Goal: Transaction & Acquisition: Book appointment/travel/reservation

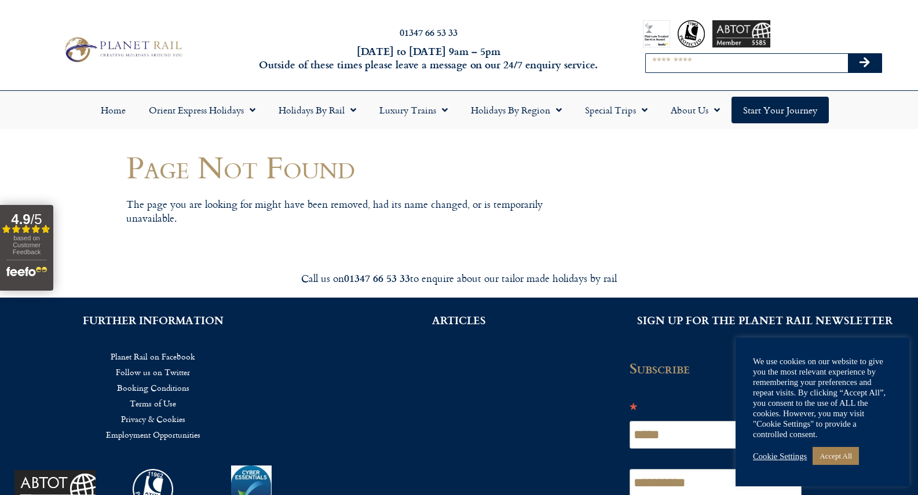
click at [695, 67] on input "Search" at bounding box center [746, 63] width 202 height 19
type input "**********"
click at [848, 54] on button "Search" at bounding box center [865, 63] width 34 height 19
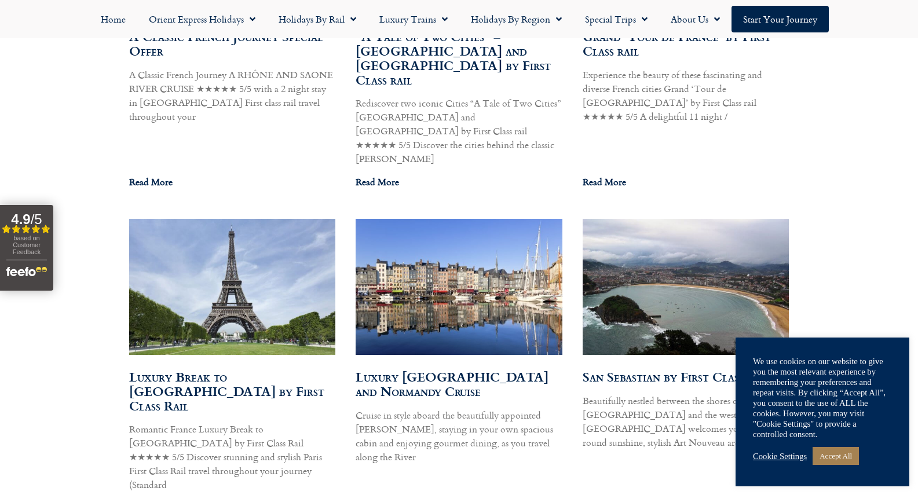
scroll to position [868, 0]
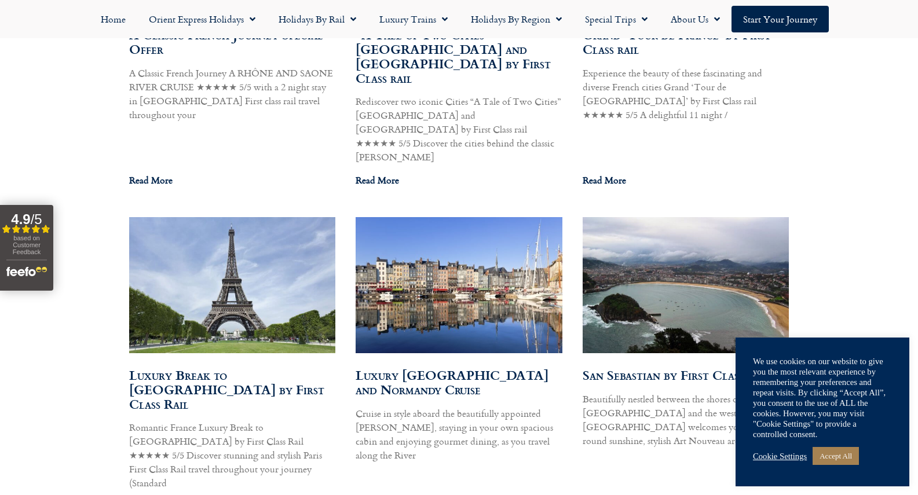
click at [262, 226] on img at bounding box center [231, 285] width 208 height 138
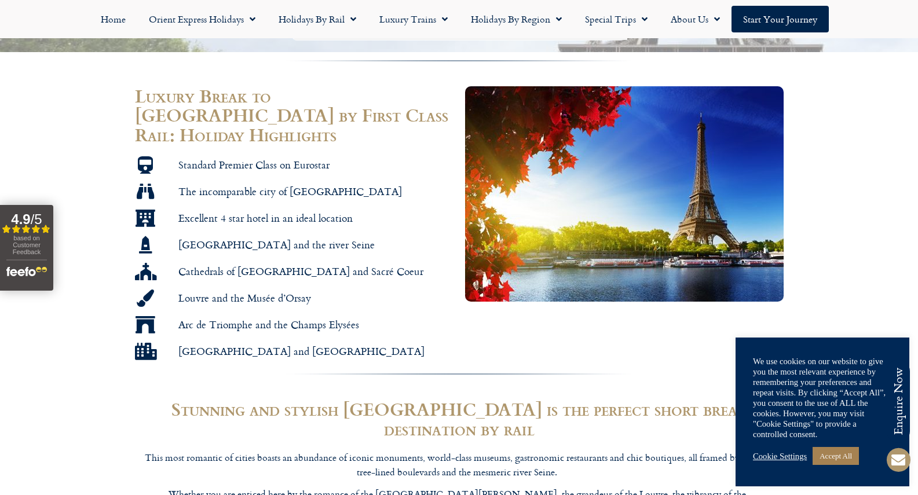
scroll to position [695, 0]
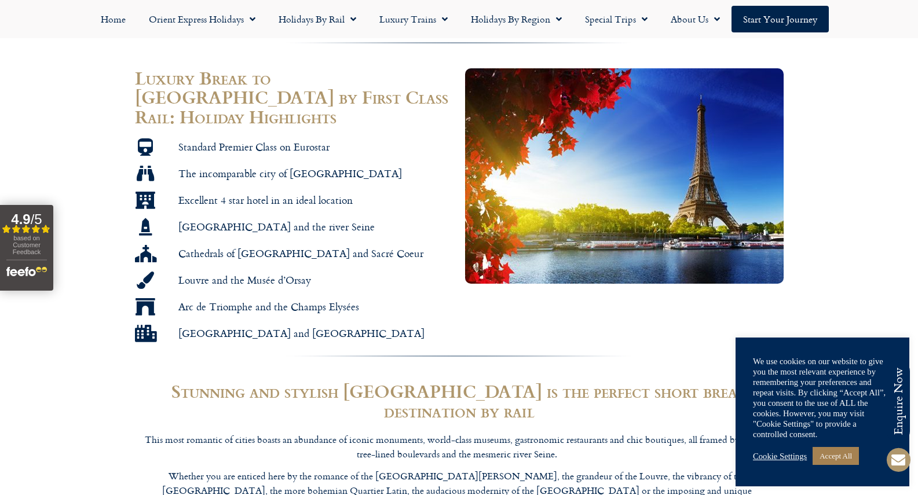
click at [702, 197] on img at bounding box center [624, 175] width 318 height 215
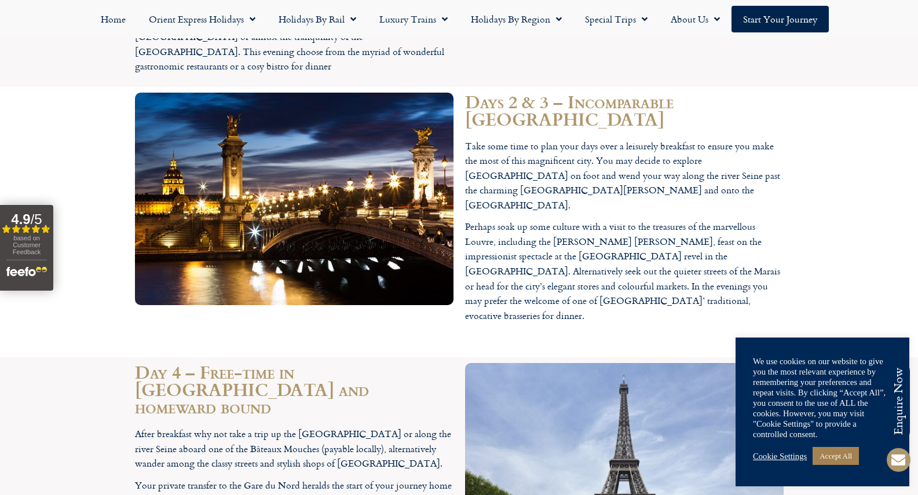
scroll to position [1621, 0]
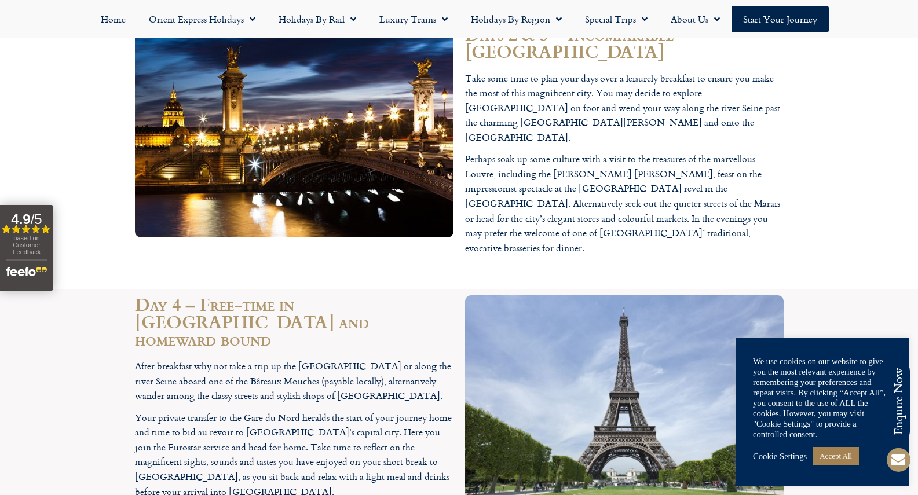
click at [714, 295] on img at bounding box center [624, 400] width 318 height 211
